Goal: Check status: Check status

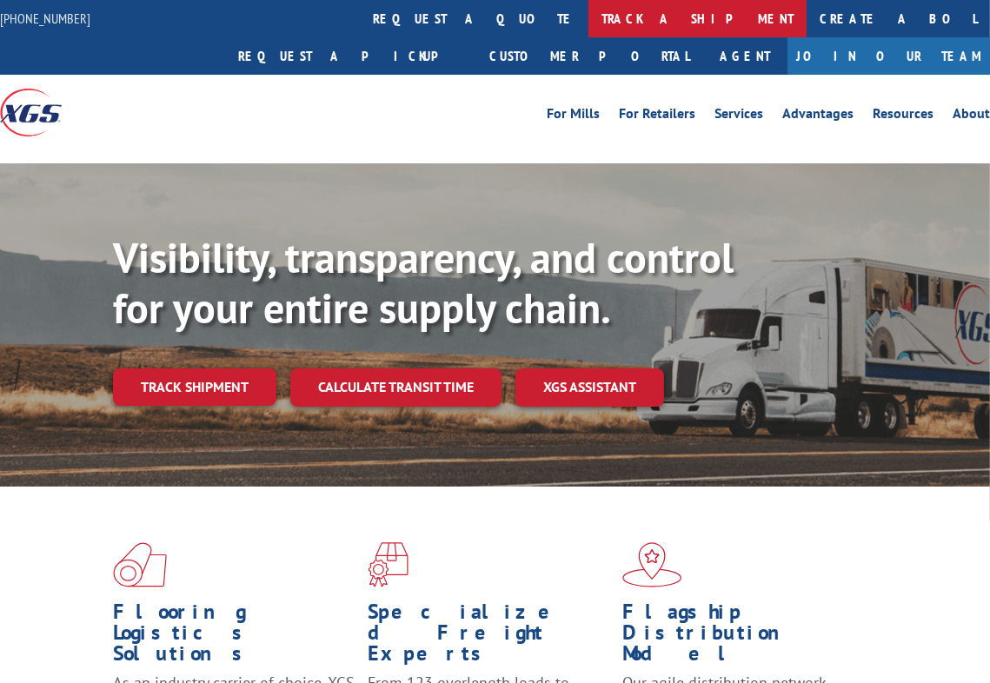
click at [589, 17] on link "track a shipment" at bounding box center [698, 18] width 218 height 37
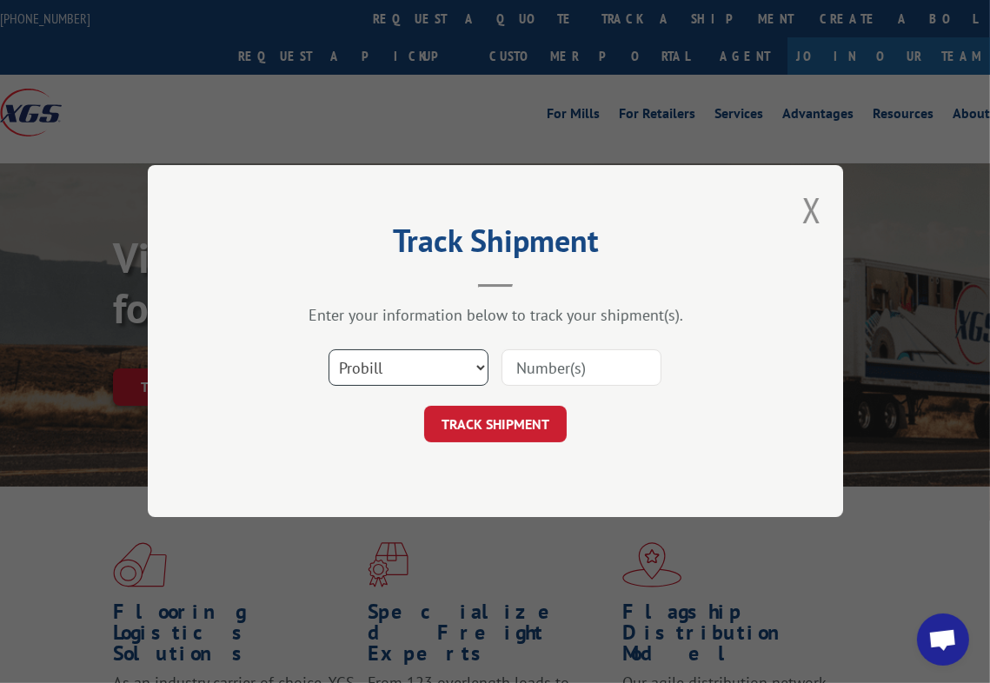
click at [359, 366] on select "Select category... Probill BOL PO" at bounding box center [409, 368] width 160 height 37
select select "bol"
click at [329, 350] on select "Select category... Probill BOL PO" at bounding box center [409, 368] width 160 height 37
click at [536, 359] on input at bounding box center [582, 368] width 160 height 37
paste input "6024261"
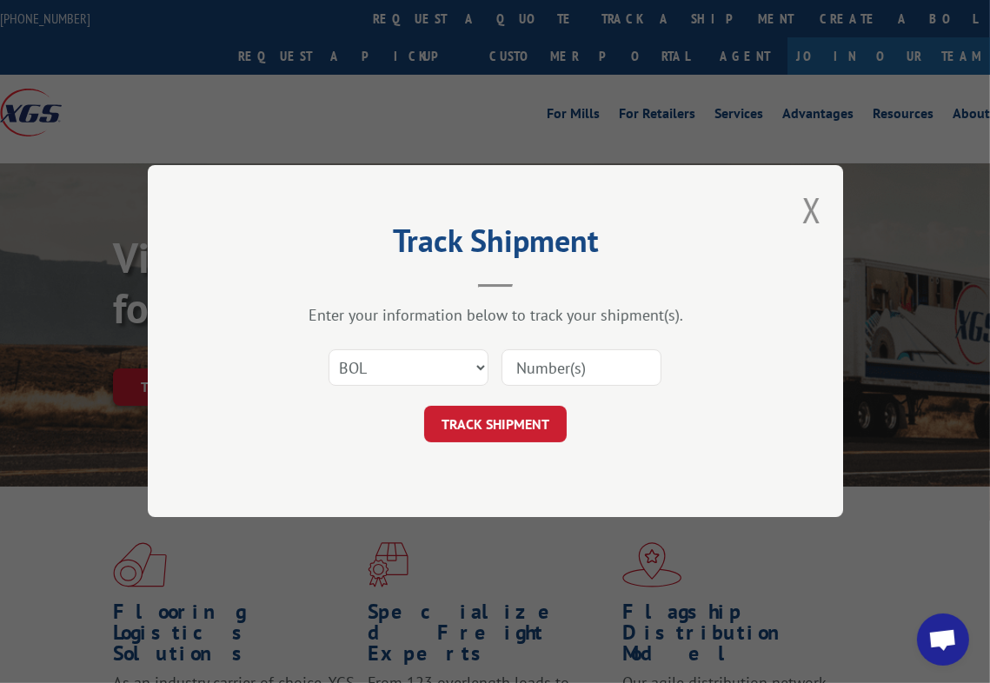
type input "6024261"
click button "TRACK SHIPMENT" at bounding box center [495, 425] width 143 height 37
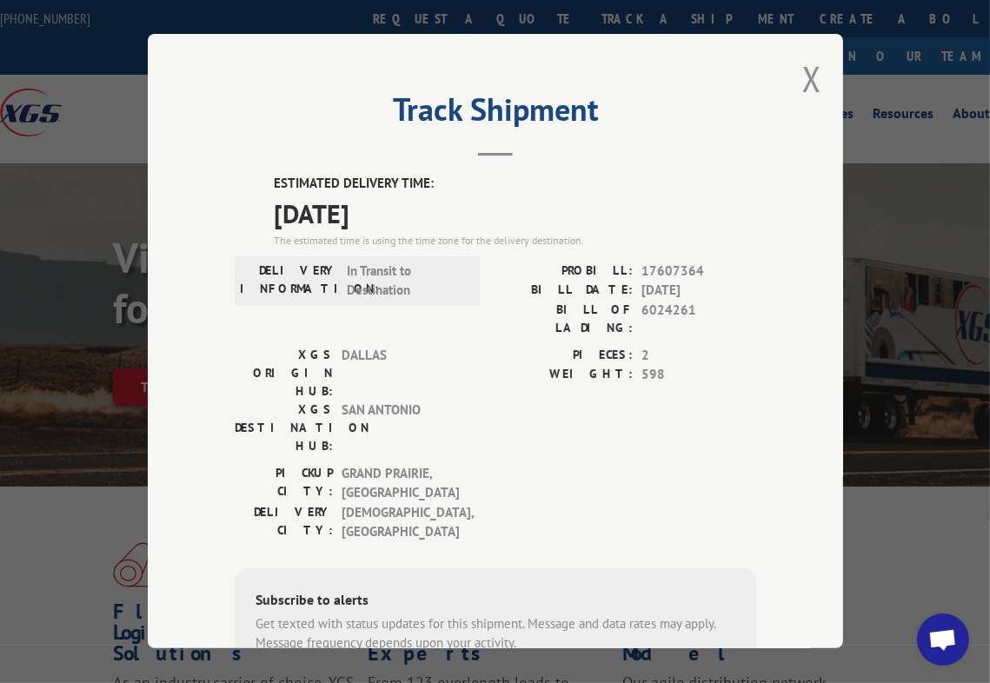
click at [670, 272] on span "17607364" at bounding box center [699, 272] width 115 height 20
click at [670, 269] on span "17607364" at bounding box center [699, 272] width 115 height 20
copy span "17607364"
click at [323, 159] on div "Track Shipment ESTIMATED DELIVERY TIME: [DATE] The estimated time is using the …" at bounding box center [496, 341] width 696 height 615
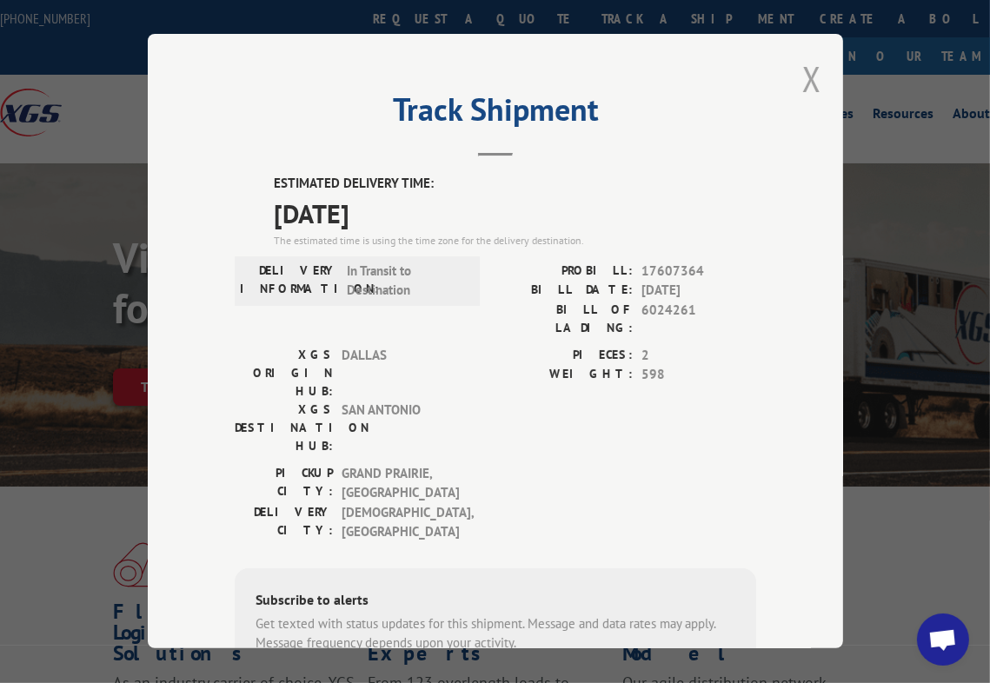
click at [810, 60] on button "Close modal" at bounding box center [812, 79] width 19 height 46
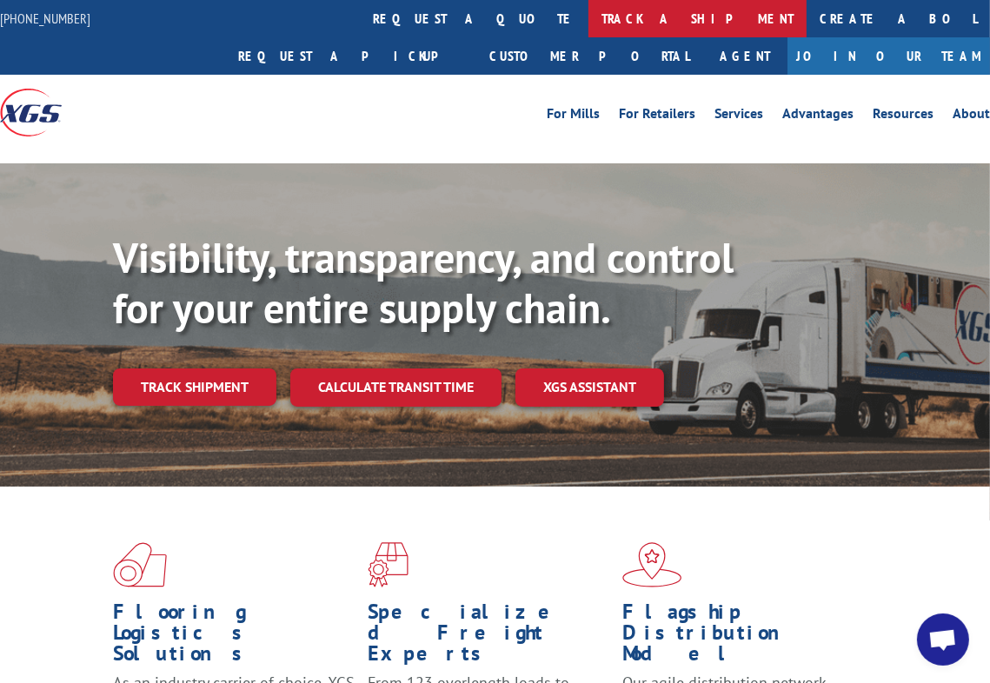
click at [589, 21] on link "track a shipment" at bounding box center [698, 18] width 218 height 37
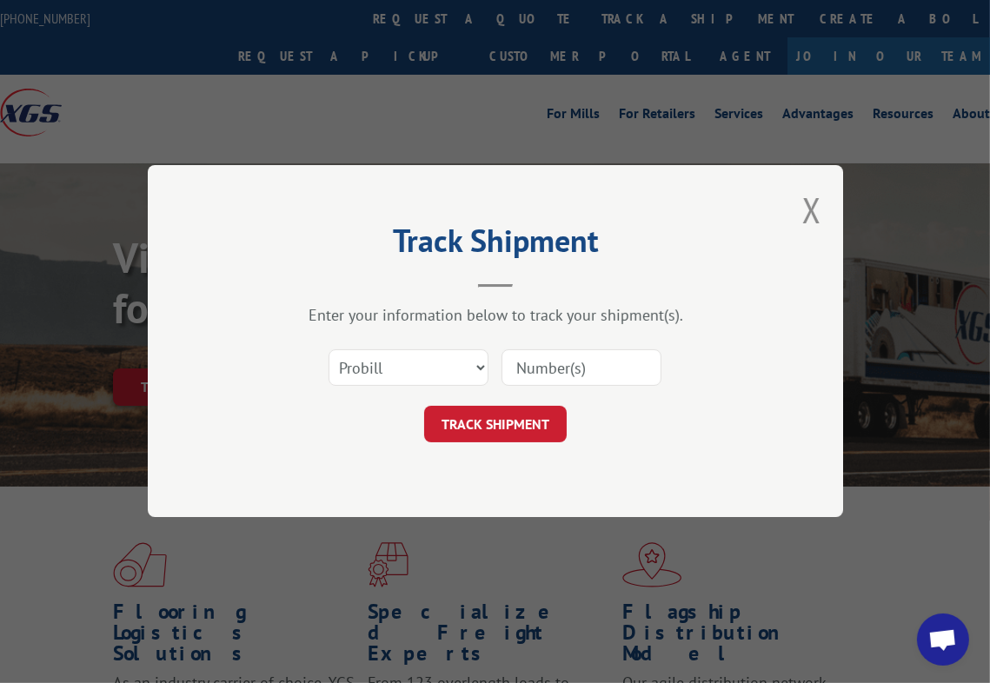
click at [561, 352] on input at bounding box center [582, 368] width 160 height 37
paste input "17610824"
type input "17610824"
click button "TRACK SHIPMENT" at bounding box center [495, 425] width 143 height 37
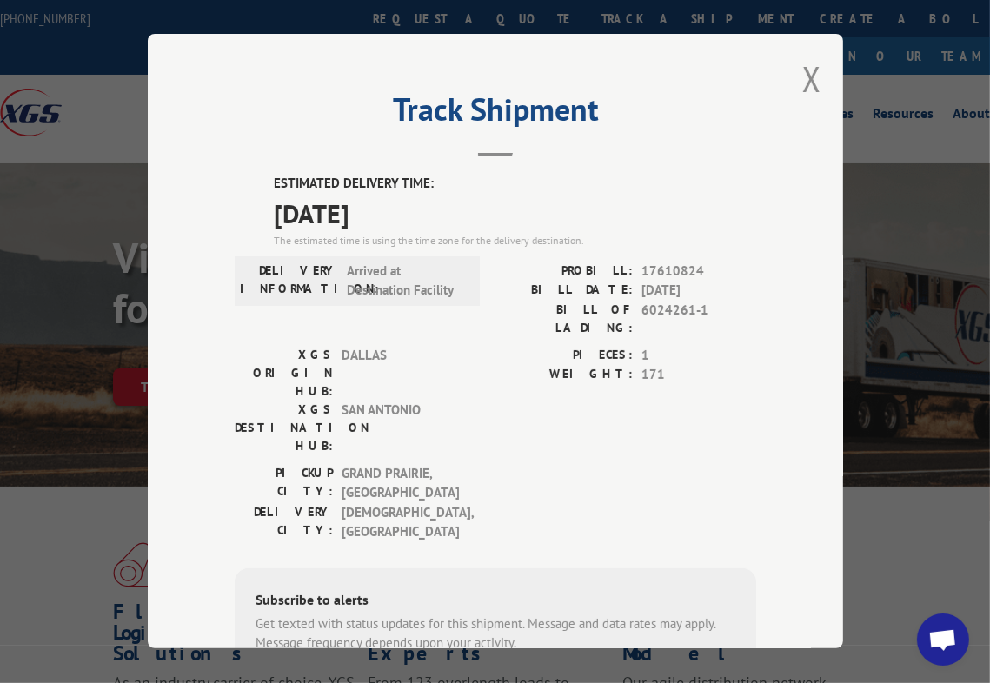
click at [795, 82] on div "Track Shipment ESTIMATED DELIVERY TIME: [DATE] The estimated time is using the …" at bounding box center [496, 341] width 696 height 615
click at [803, 82] on button "Close modal" at bounding box center [812, 79] width 19 height 46
